Goal: Transaction & Acquisition: Purchase product/service

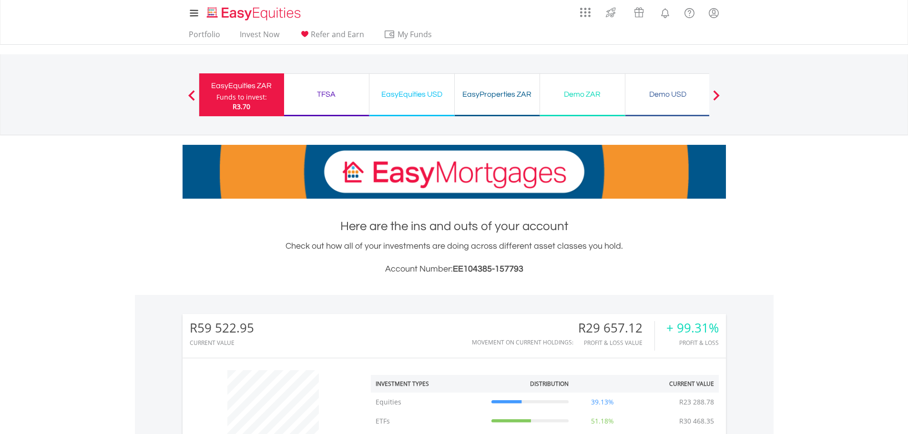
click at [415, 96] on div "EasyEquities USD" at bounding box center [411, 94] width 73 height 13
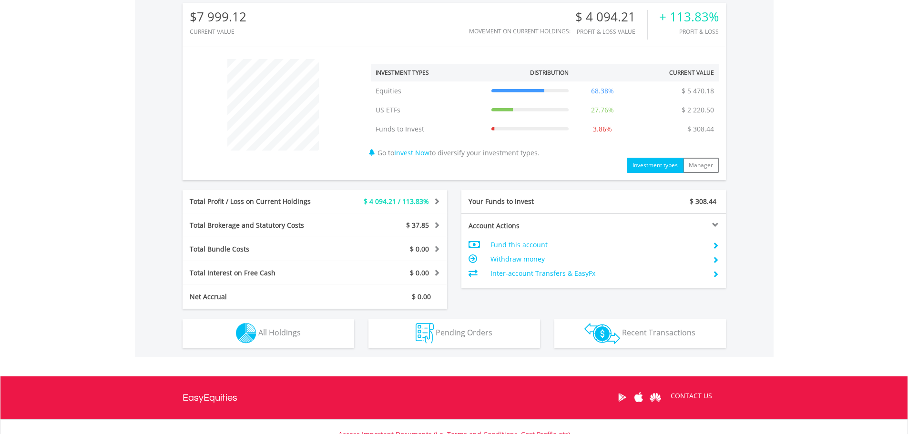
scroll to position [391, 0]
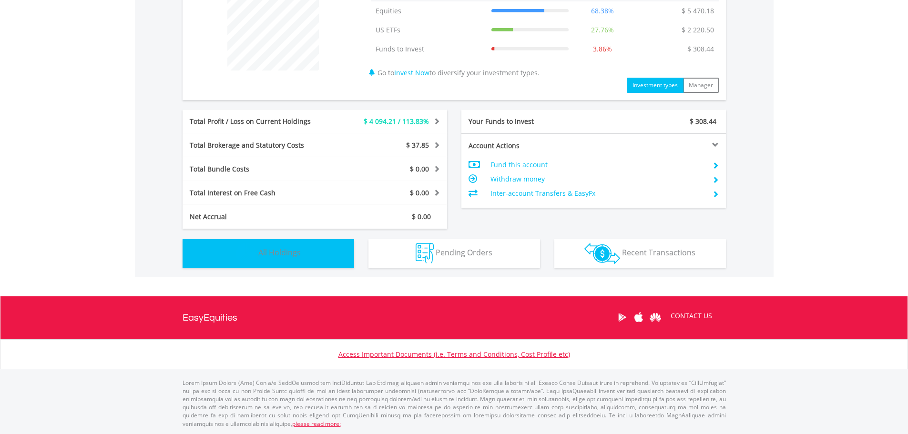
click at [319, 254] on button "Holdings All Holdings" at bounding box center [268, 253] width 172 height 29
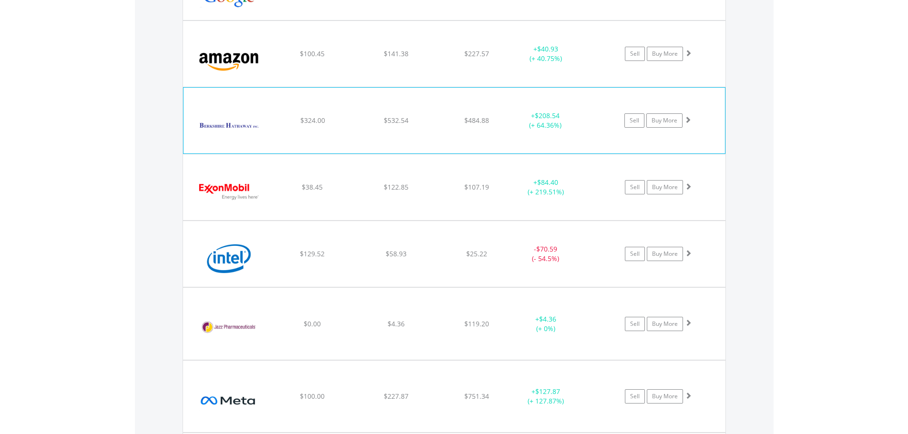
scroll to position [831, 0]
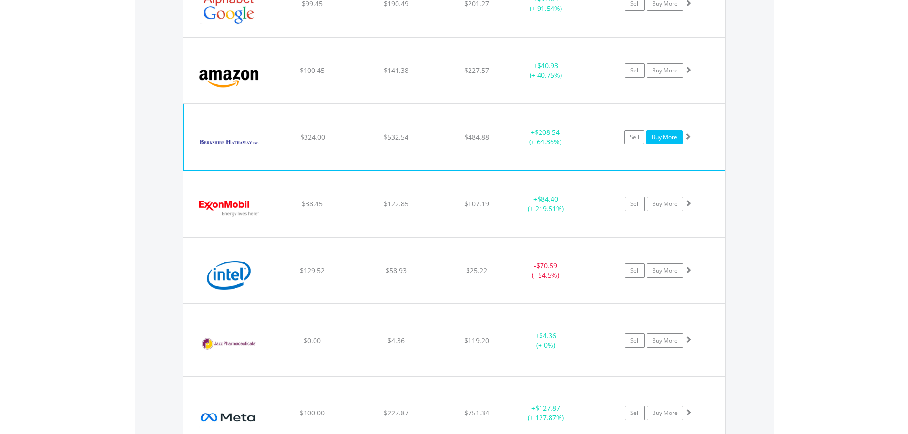
click at [658, 140] on link "Buy More" at bounding box center [664, 137] width 36 height 14
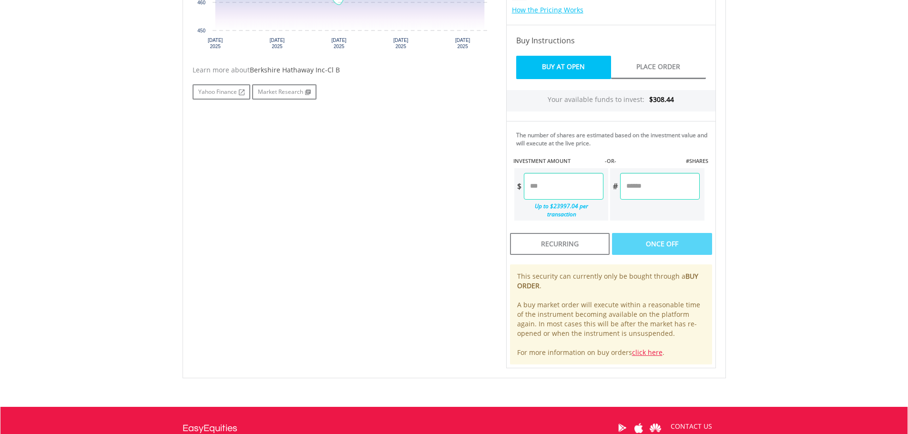
scroll to position [429, 0]
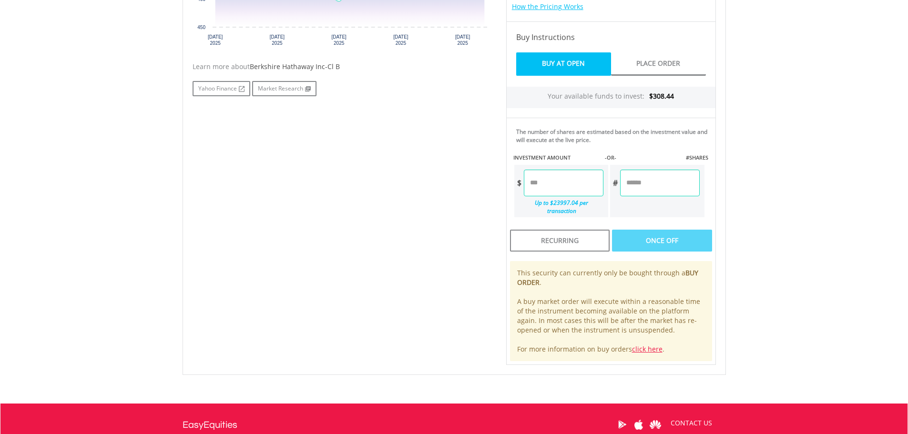
click at [551, 185] on input "number" at bounding box center [564, 183] width 80 height 27
click at [656, 183] on div "Last Updated Price: 15-min. Delay* Price Update Cost: 0 Credits Market Closed S…" at bounding box center [611, 121] width 224 height 487
type input "******"
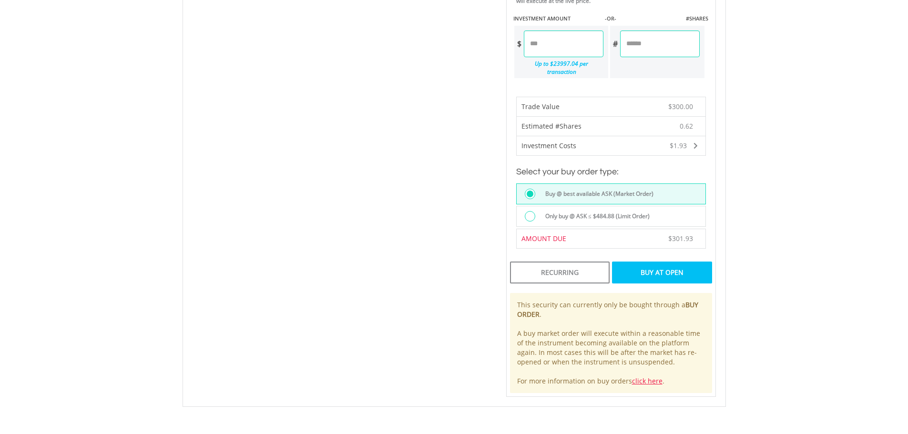
scroll to position [572, 0]
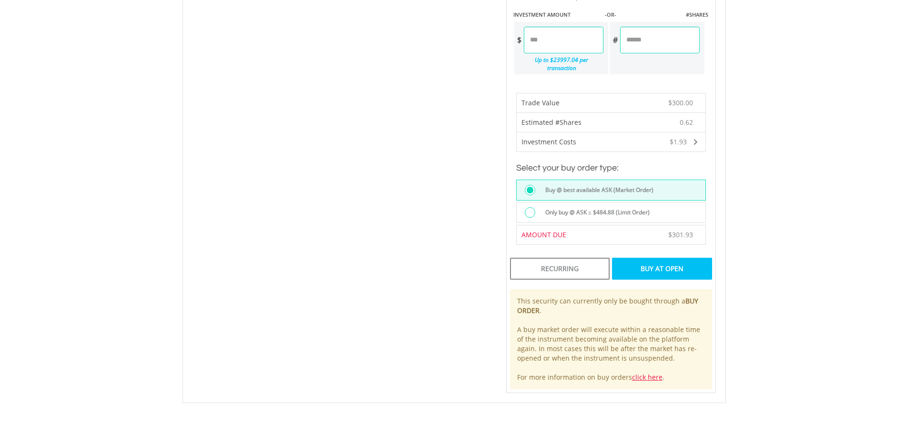
click at [632, 207] on label "Only buy @ ASK ≤ $484.88 (Limit Order)" at bounding box center [594, 212] width 110 height 10
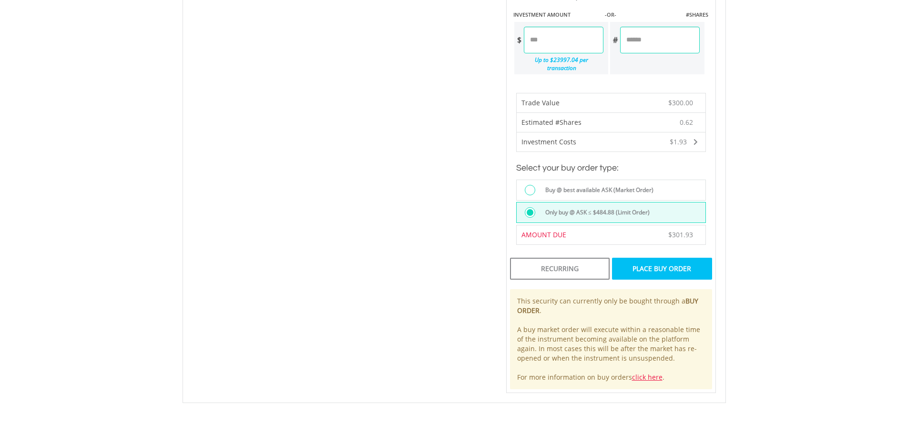
click at [677, 260] on div "Place Buy Order" at bounding box center [662, 269] width 100 height 22
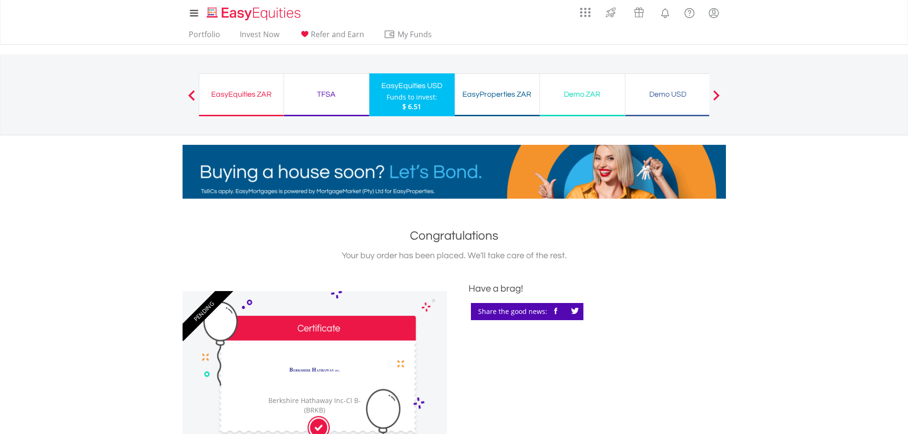
drag, startPoint x: 422, startPoint y: 92, endPoint x: 491, endPoint y: 94, distance: 69.1
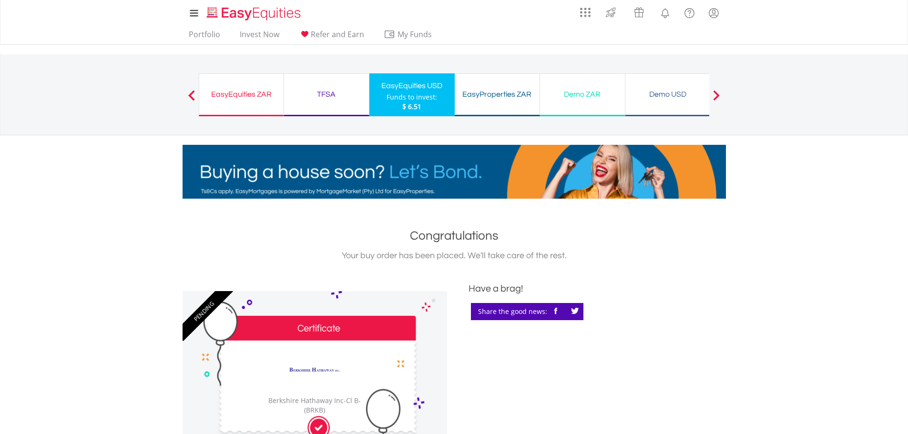
click at [422, 92] on div "Funds to invest:" at bounding box center [411, 97] width 51 height 10
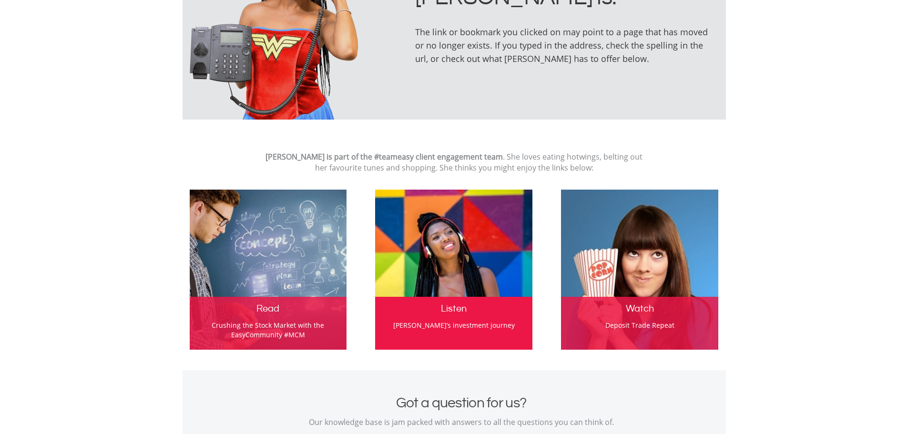
scroll to position [429, 0]
